Goal: Task Accomplishment & Management: Use online tool/utility

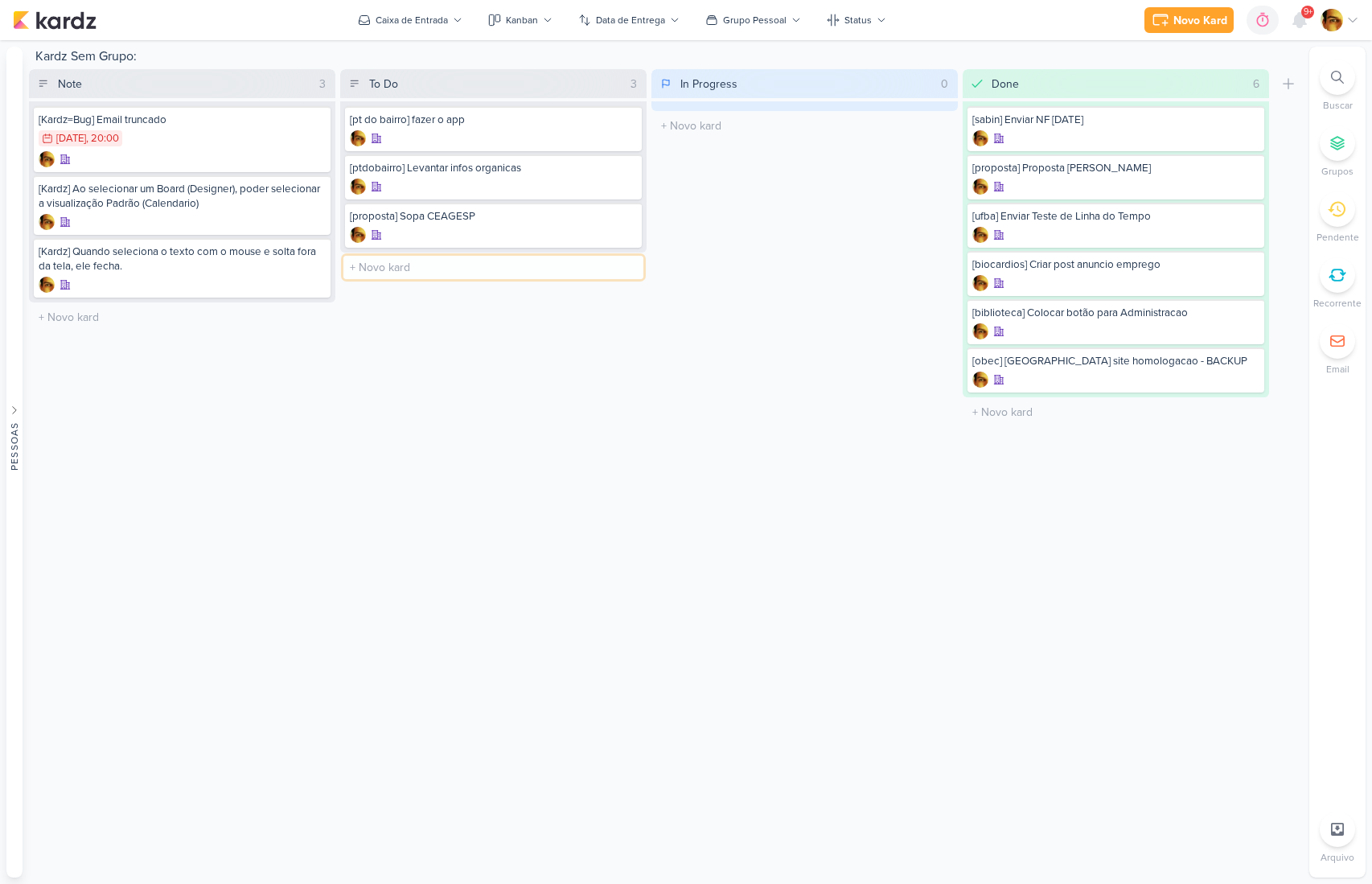
click at [383, 270] on input "text" at bounding box center [494, 267] width 300 height 24
type input "p"
type input "[LP] [PERSON_NAME]"
type input "[Ginter] Ajustar criativo"
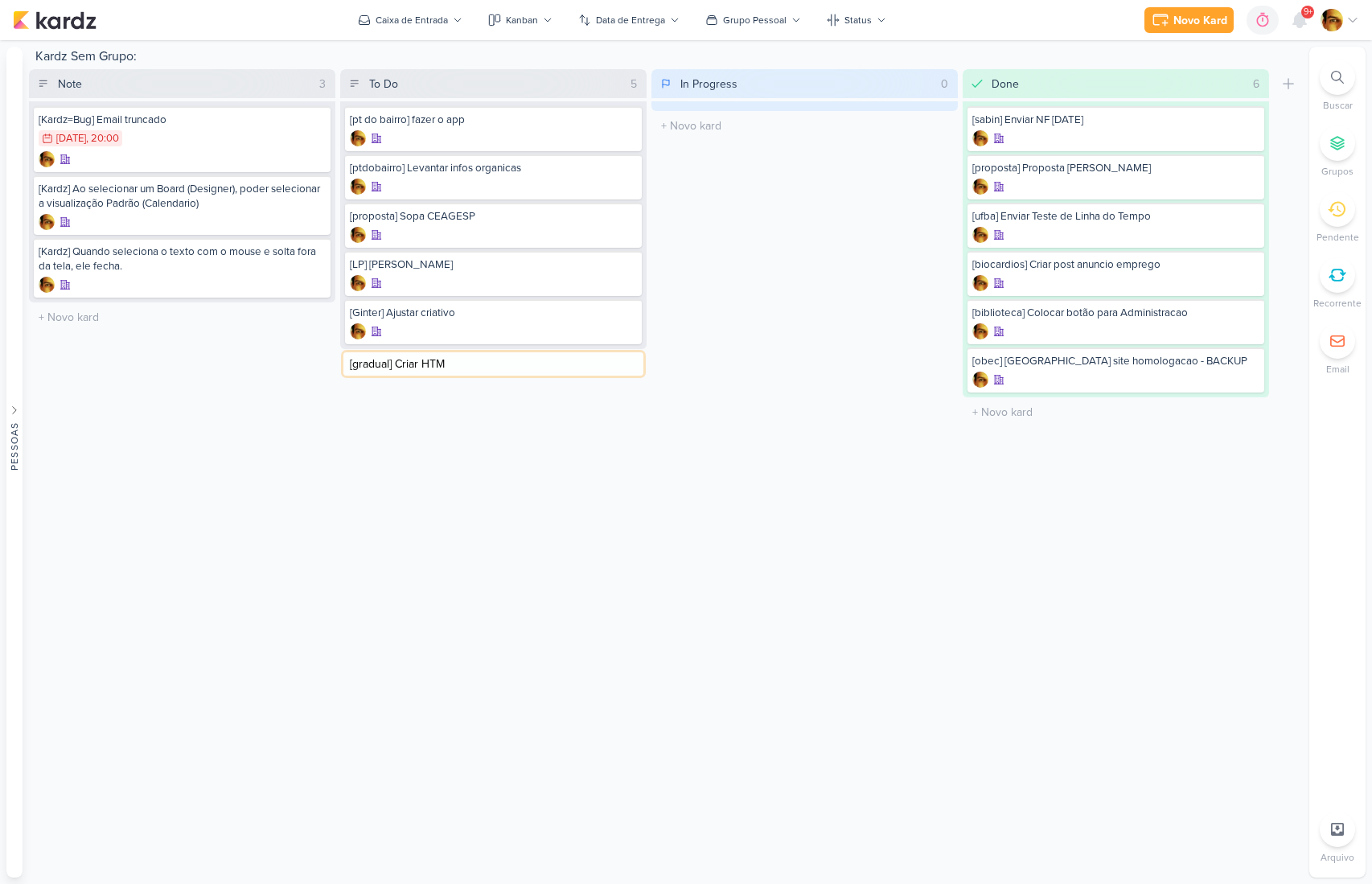
type input "[gradual] Criar HTML"
type input "[biocardios] Enviar posts"
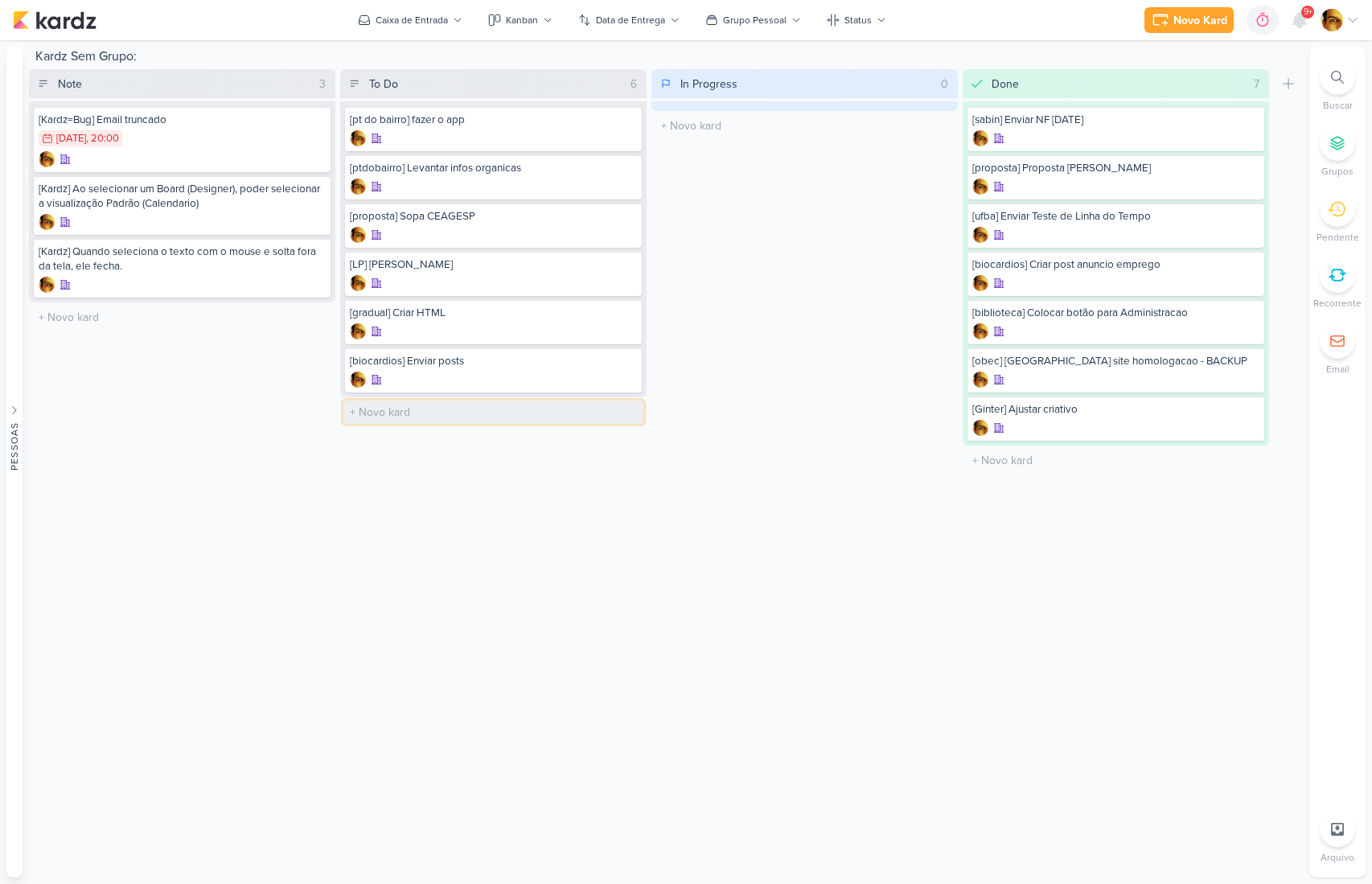
click at [434, 408] on input "text" at bounding box center [494, 412] width 300 height 24
type input "[ajustes] LP Suprema"
click at [415, 422] on div at bounding box center [494, 428] width 287 height 16
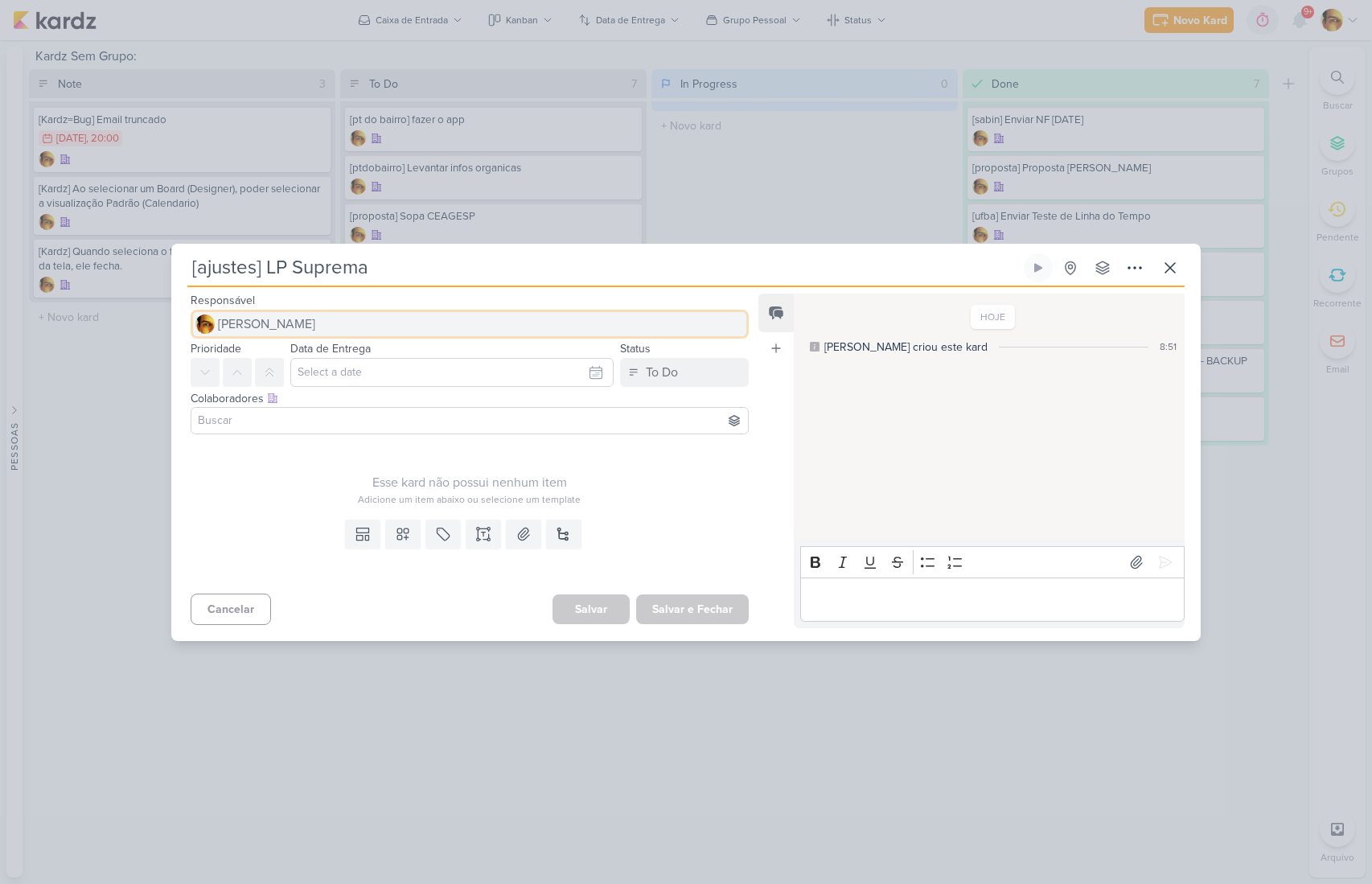
click at [287, 322] on span "[PERSON_NAME]" at bounding box center [266, 324] width 98 height 19
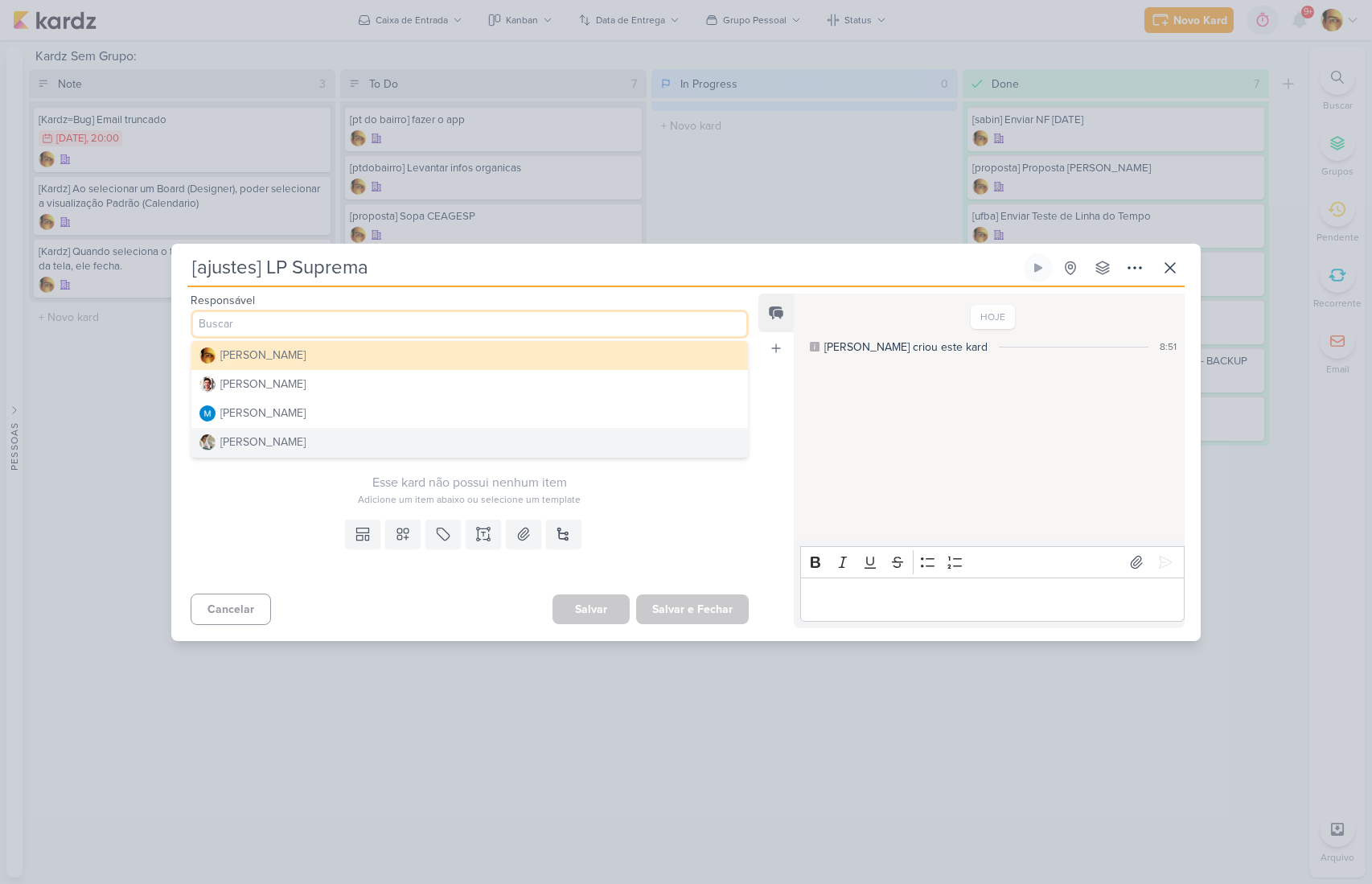
click at [270, 440] on div "[PERSON_NAME]" at bounding box center [263, 442] width 85 height 17
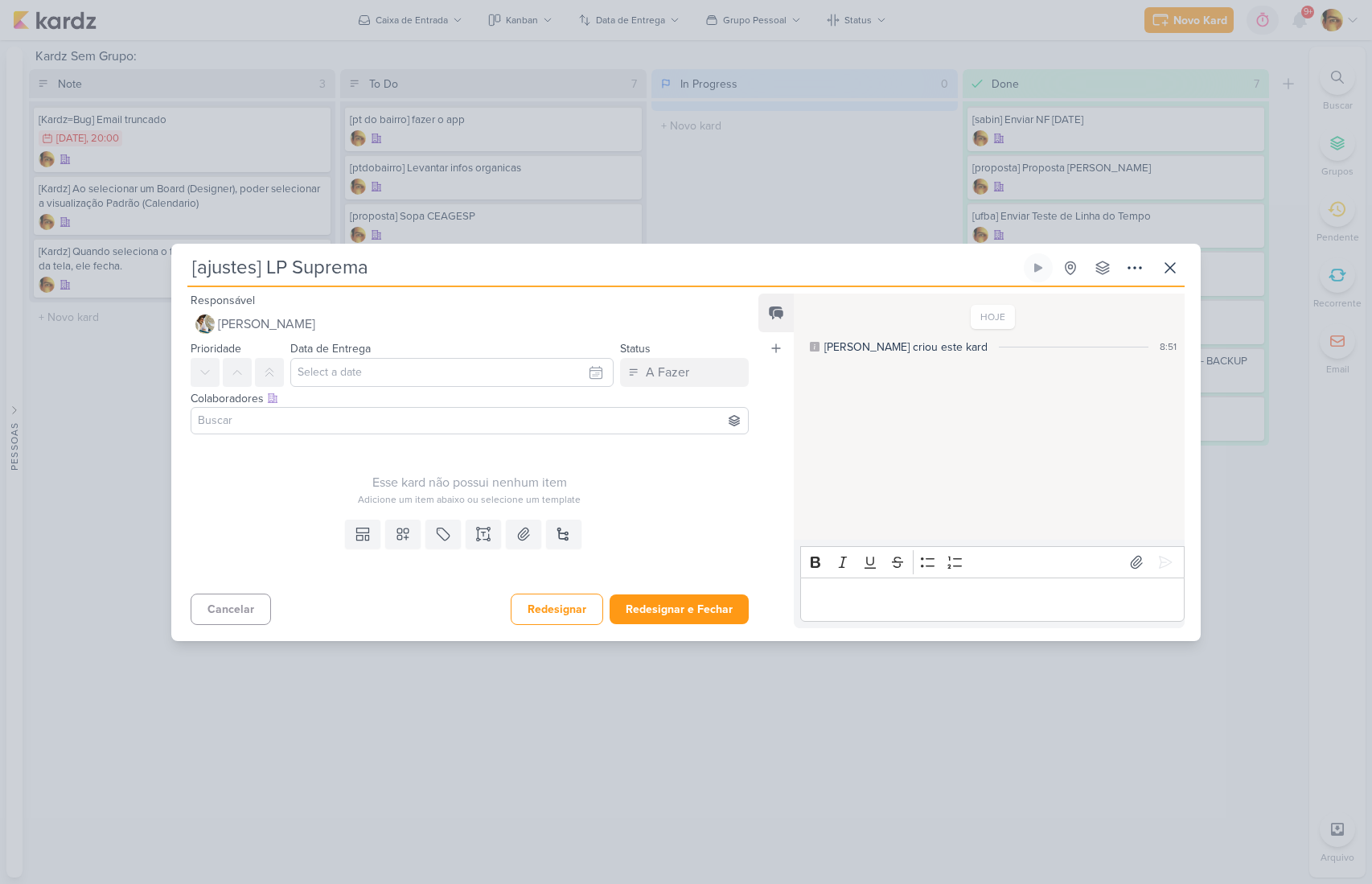
click at [361, 550] on div "Templates Campos Personalizados Marcadores Caixa De Texto Anexo [GEOGRAPHIC_DAT…" at bounding box center [463, 550] width 584 height 74
click at [360, 541] on icon at bounding box center [362, 534] width 16 height 16
drag, startPoint x: 362, startPoint y: 500, endPoint x: 375, endPoint y: 464, distance: 38.3
click at [362, 500] on div "Design" at bounding box center [418, 497] width 125 height 17
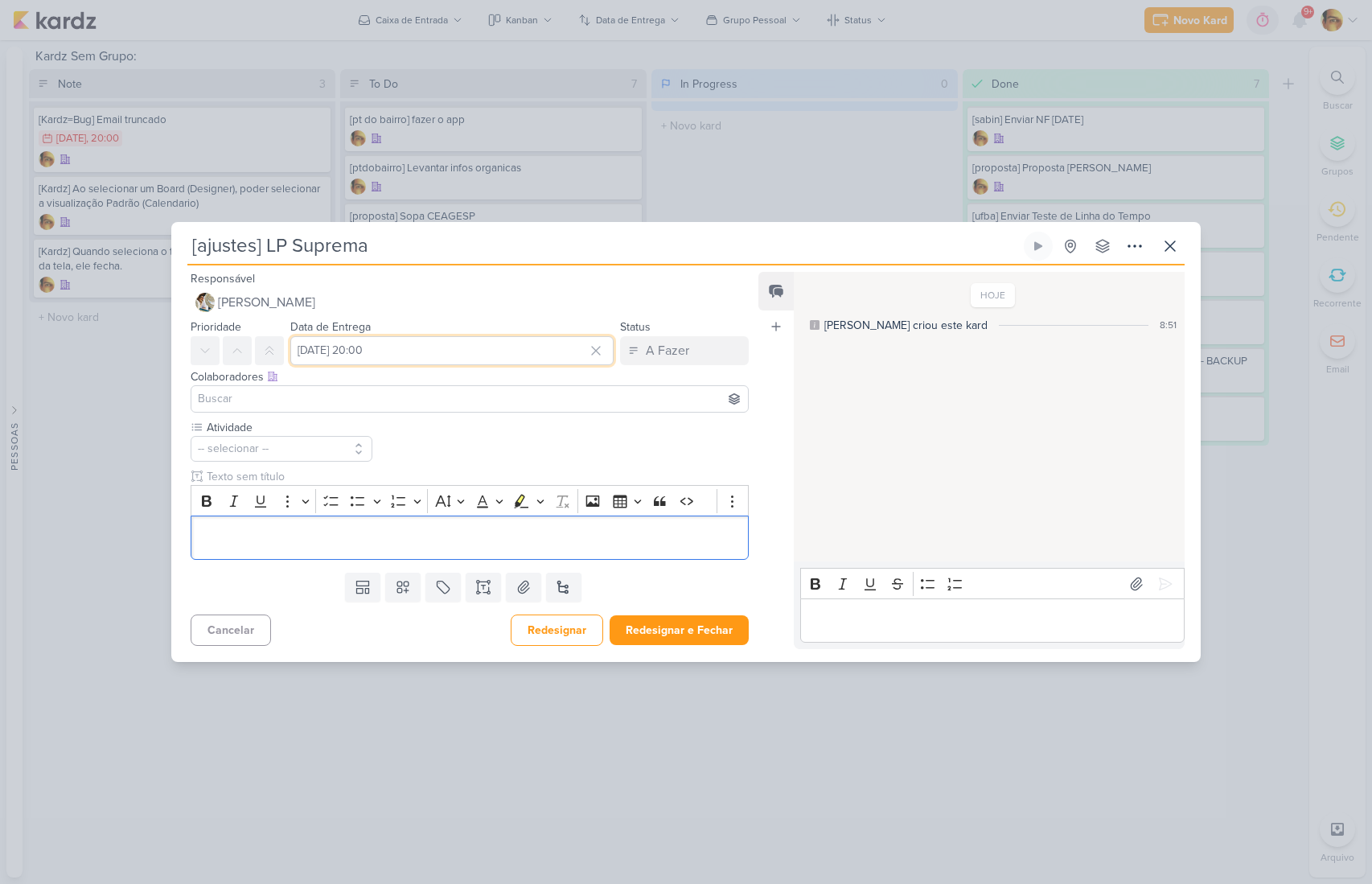
click at [428, 353] on input "[DATE] 20:00" at bounding box center [452, 350] width 323 height 29
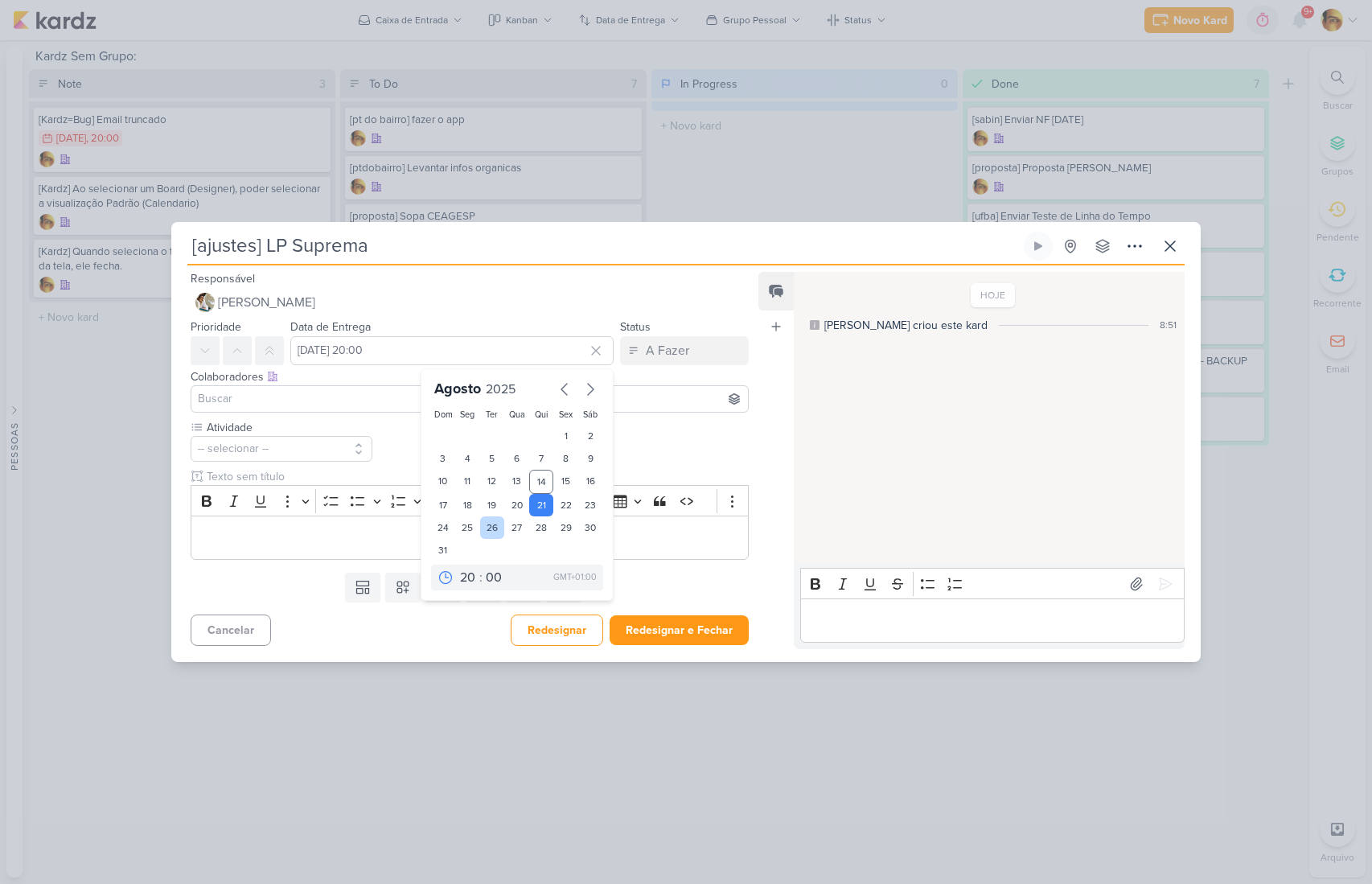
click at [481, 533] on div "26" at bounding box center [493, 528] width 25 height 23
type input "[DATE] 20:00"
click at [313, 531] on p "Editor editing area: main" at bounding box center [469, 538] width 541 height 19
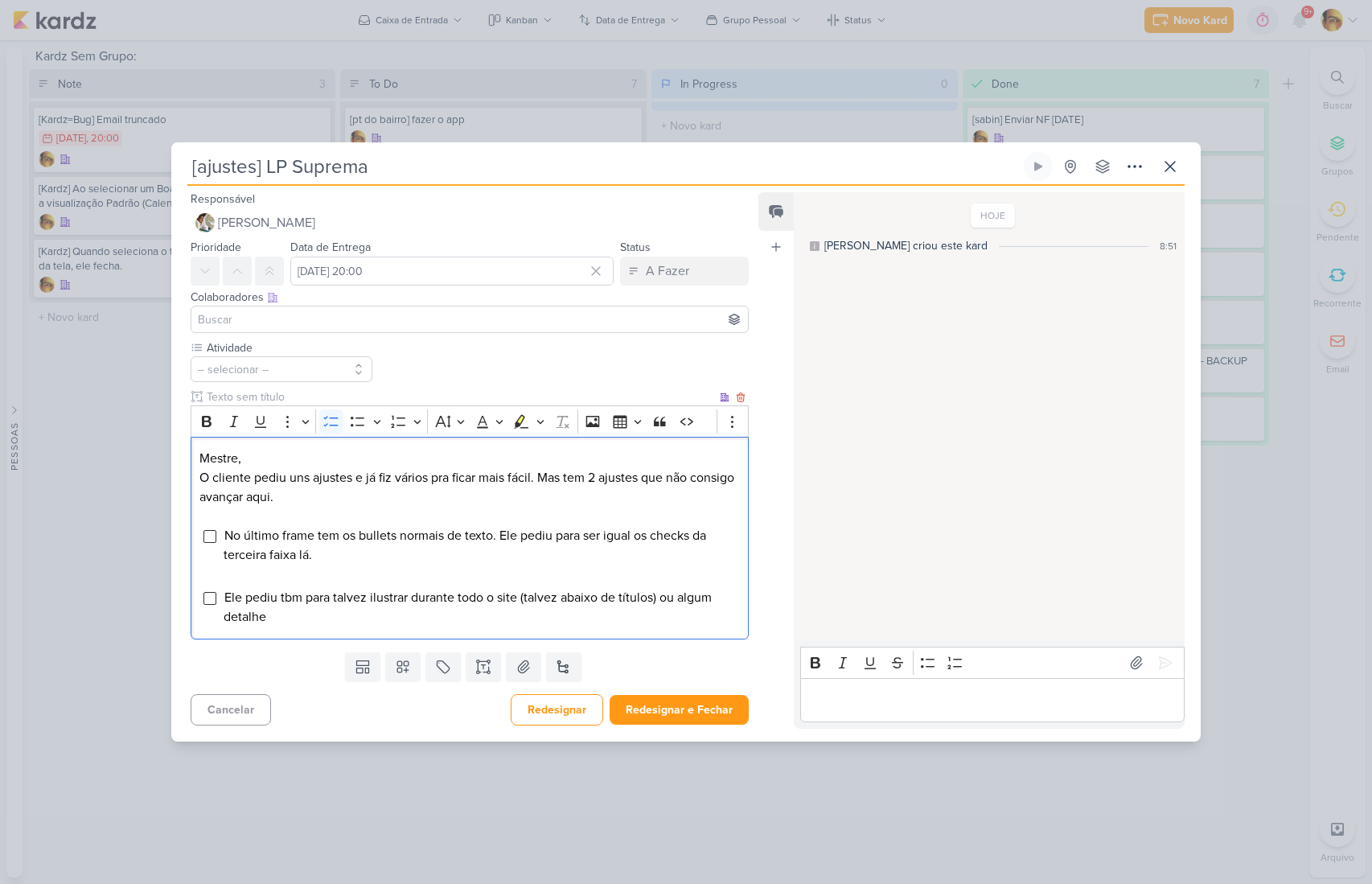
click at [653, 597] on span "Ele pediu tbm para talvez ilustrar durante todo o site (talvez abaixo de título…" at bounding box center [467, 607] width 488 height 36
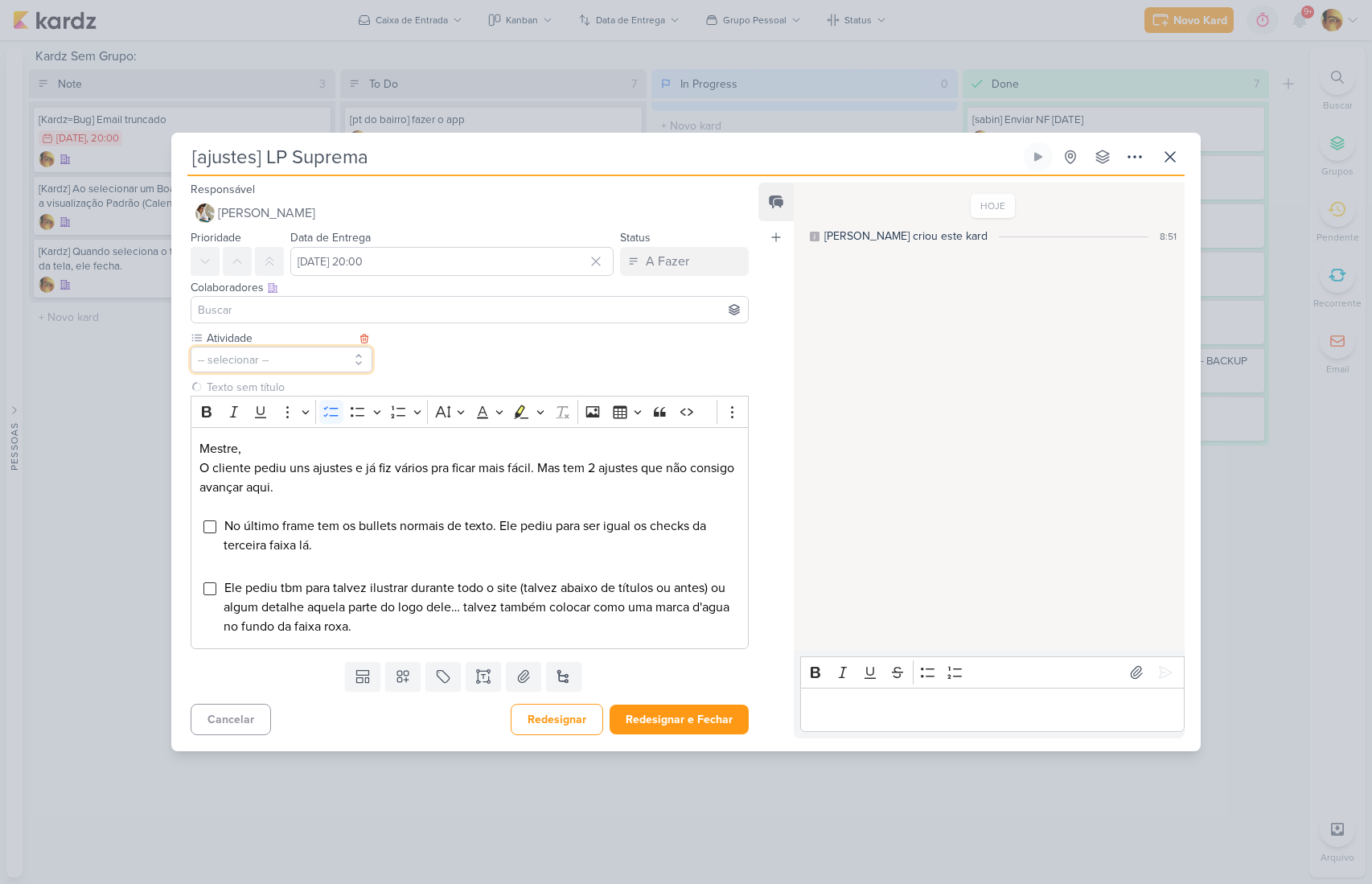
click at [271, 372] on button "-- selecionar --" at bounding box center [281, 360] width 182 height 26
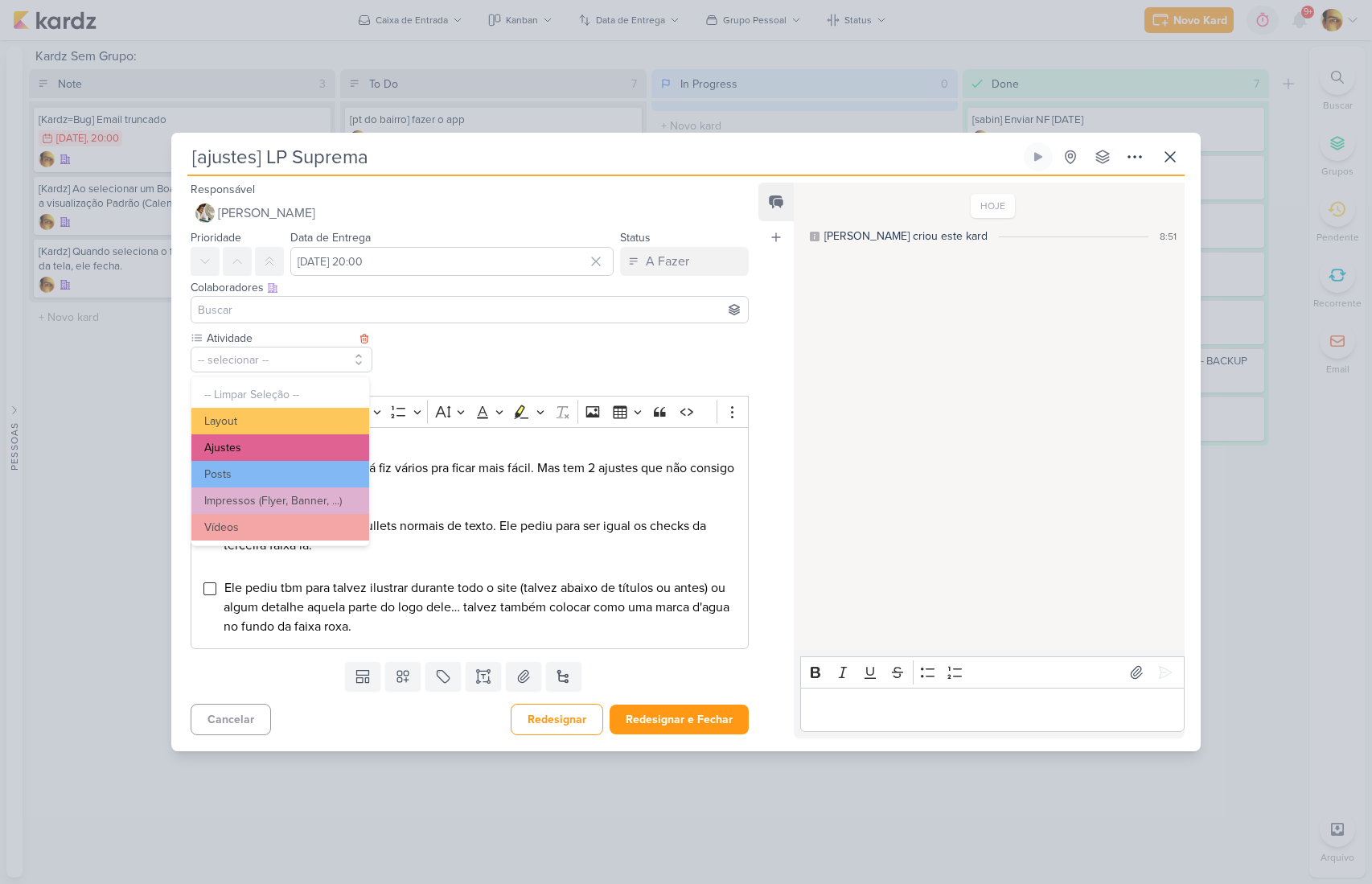
click at [251, 448] on button "Ajustes" at bounding box center [280, 448] width 178 height 26
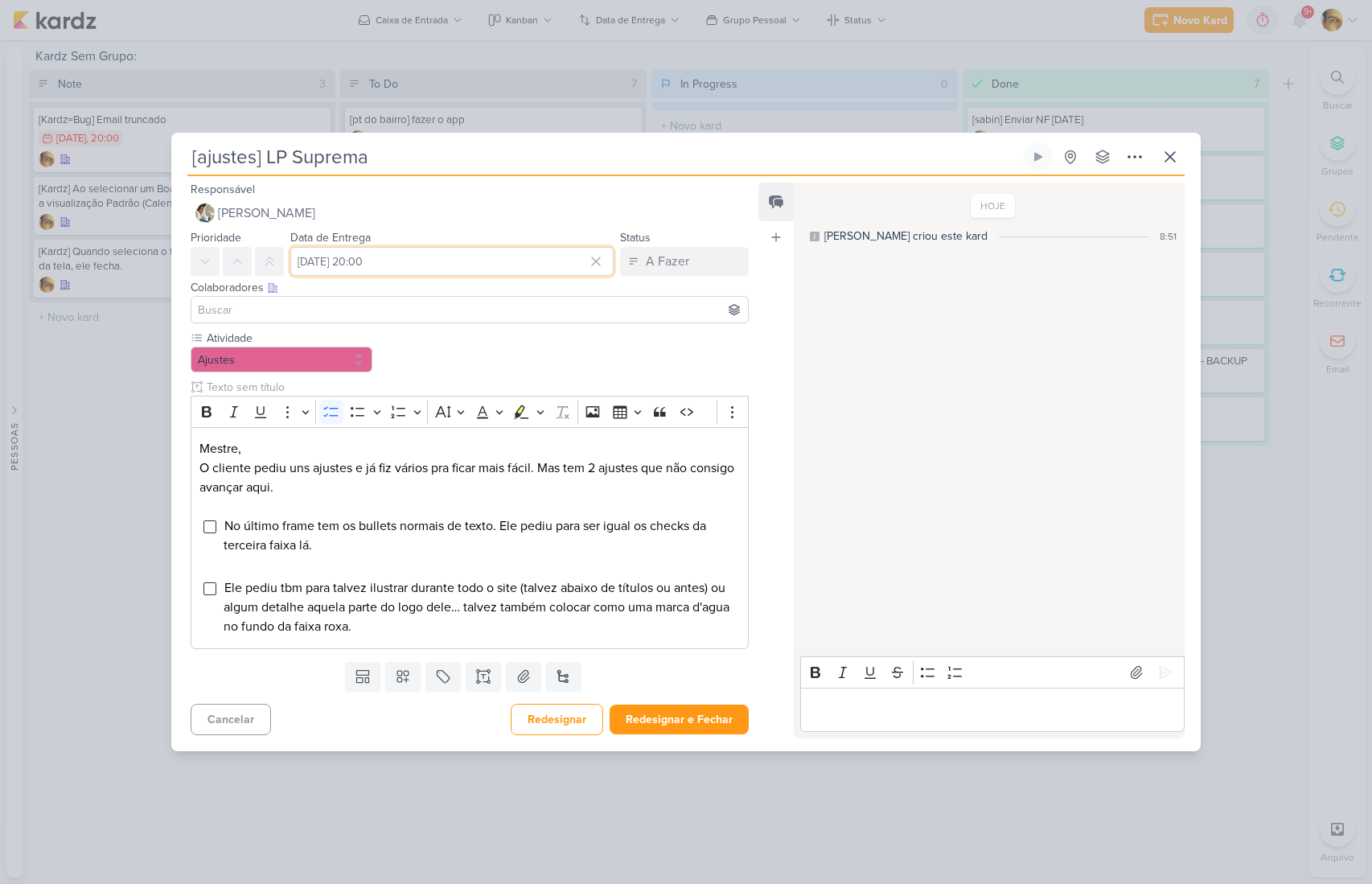
click at [447, 255] on input "[DATE] 20:00" at bounding box center [452, 261] width 323 height 29
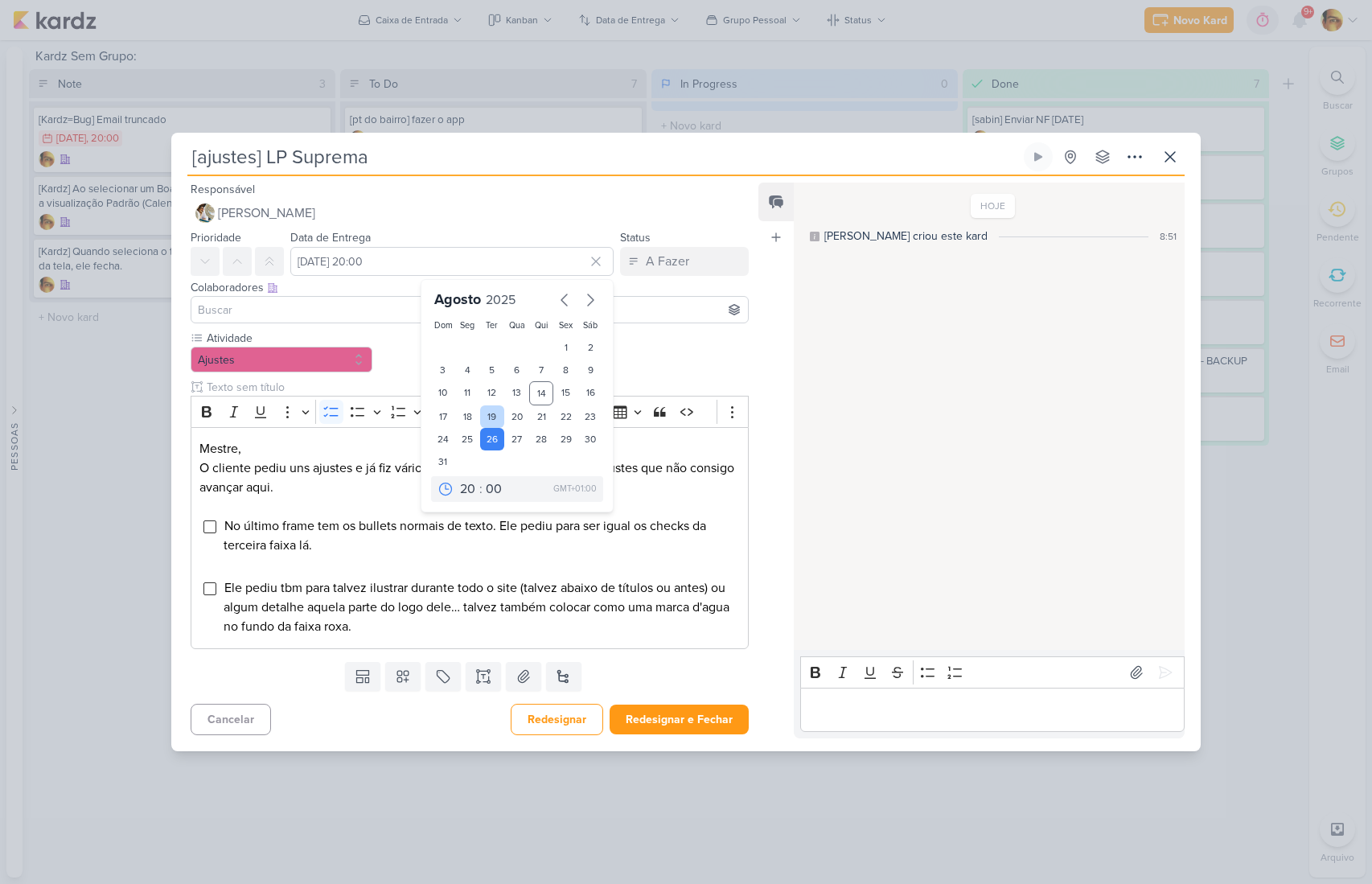
click at [484, 419] on div "19" at bounding box center [493, 417] width 25 height 23
type input "[DATE] 20:00"
click at [512, 529] on span "No último frame tem os bullets normais de texto. Ele pediu para ser igual os ch…" at bounding box center [465, 536] width 482 height 36
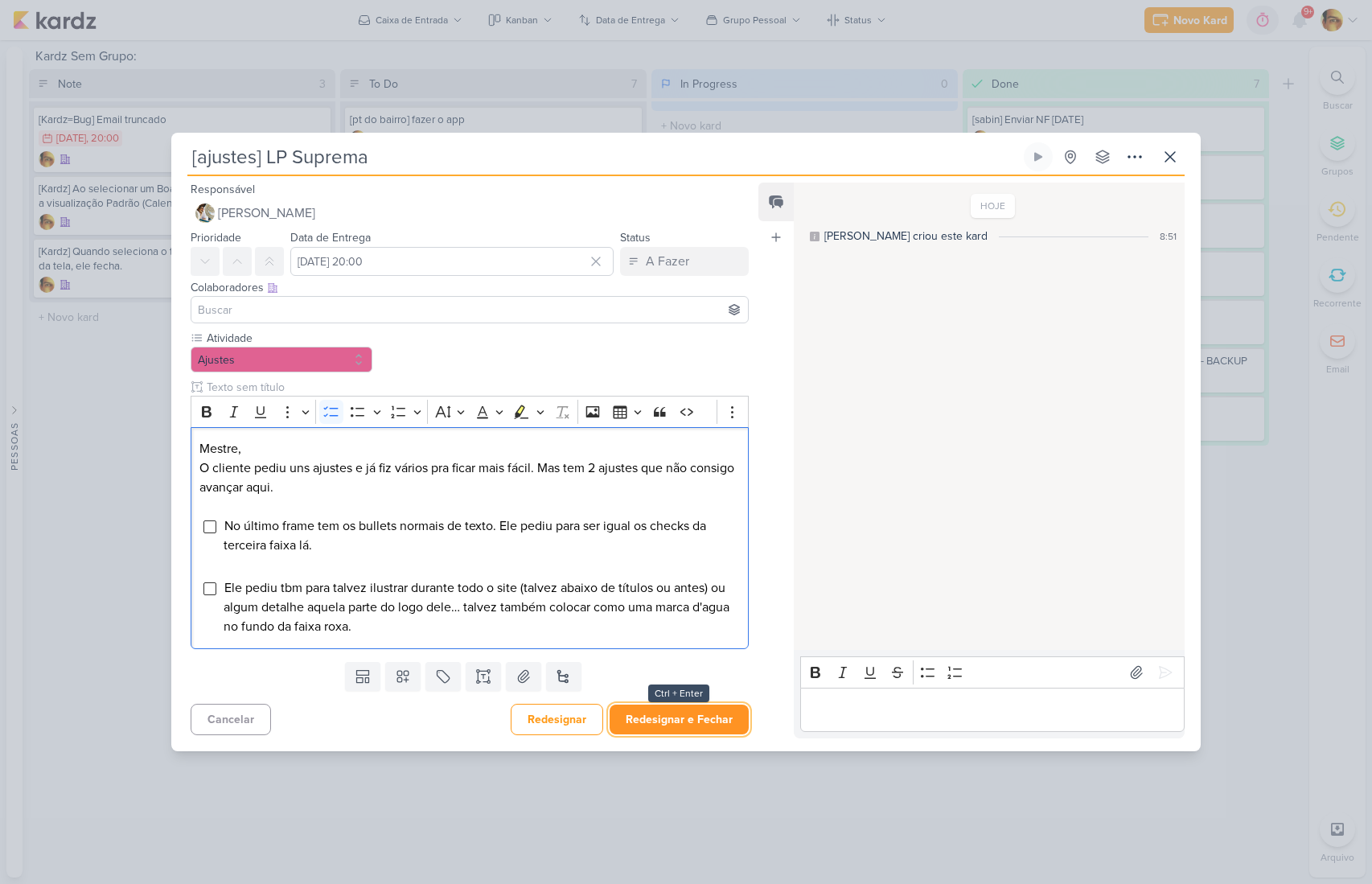
click at [676, 723] on button "Redesignar e Fechar" at bounding box center [679, 719] width 139 height 30
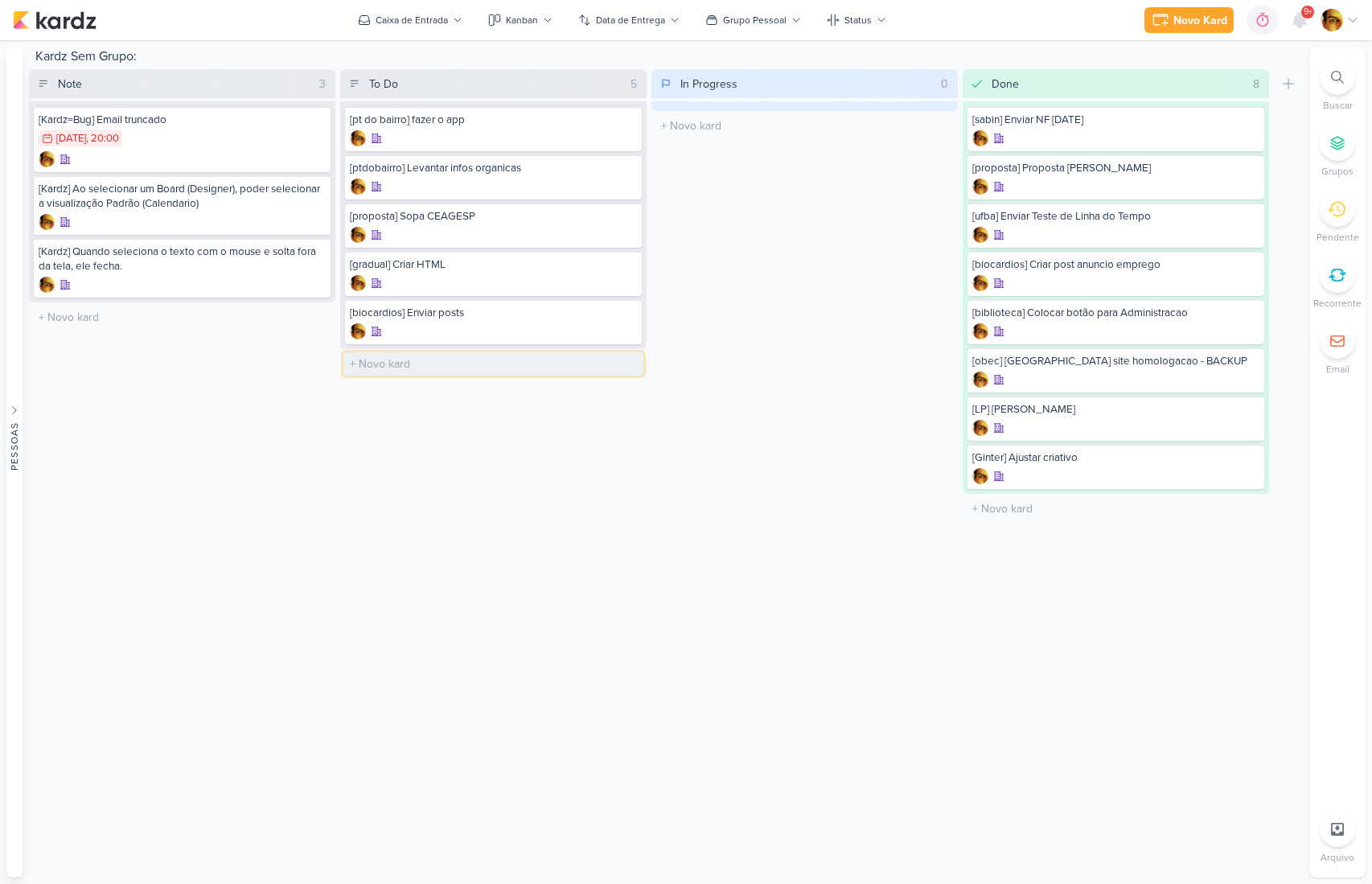
click at [393, 366] on input "text" at bounding box center [494, 364] width 300 height 24
type input "[[DATE]] Ajuste"
